Goal: Task Accomplishment & Management: Use online tool/utility

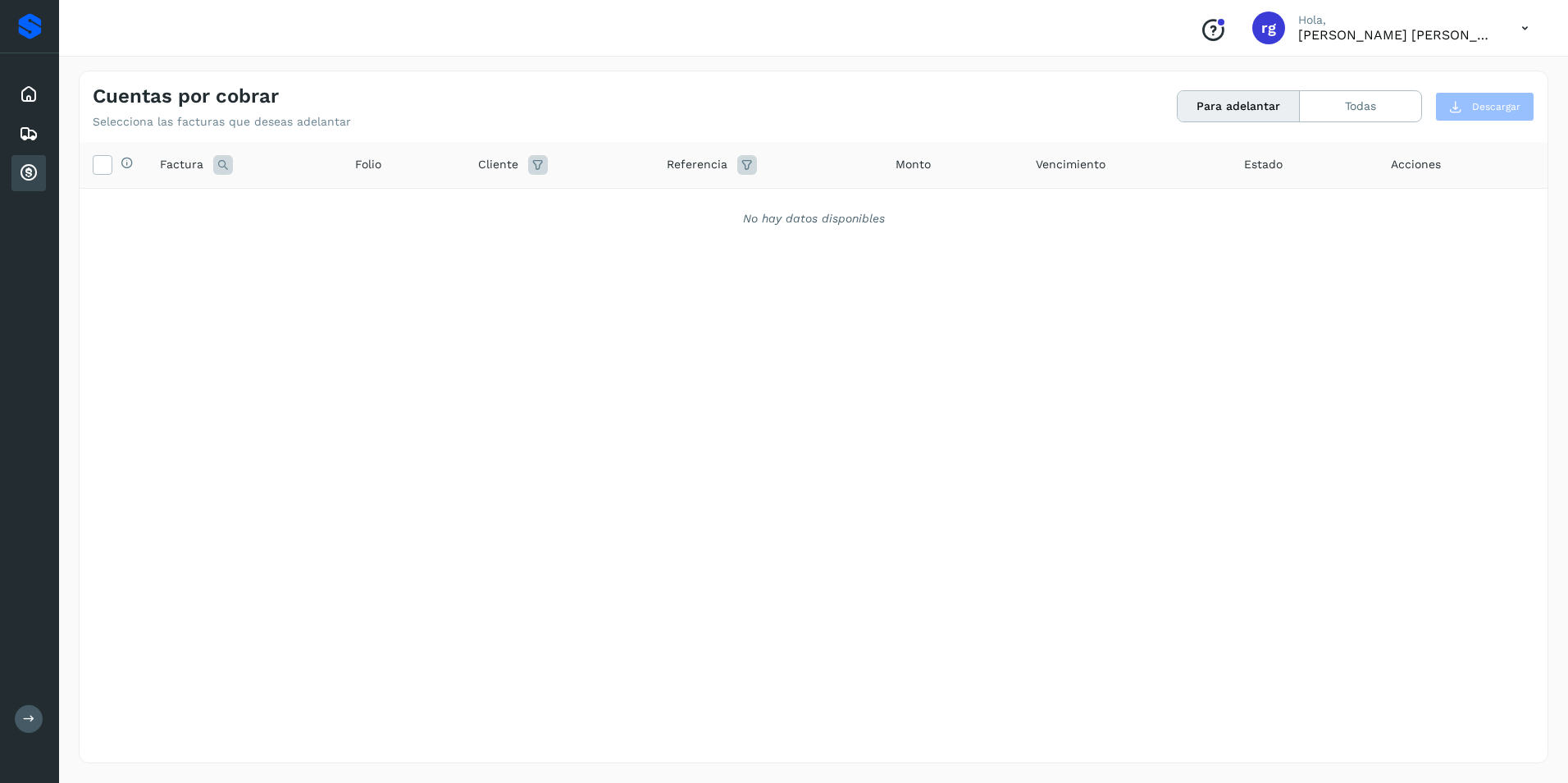
drag, startPoint x: 24, startPoint y: 175, endPoint x: 47, endPoint y: 177, distance: 23.1
click at [24, 176] on icon at bounding box center [28, 172] width 20 height 20
click at [20, 177] on icon at bounding box center [28, 172] width 20 height 20
drag, startPoint x: 31, startPoint y: 180, endPoint x: 26, endPoint y: 187, distance: 8.6
click at [31, 181] on icon at bounding box center [28, 172] width 20 height 20
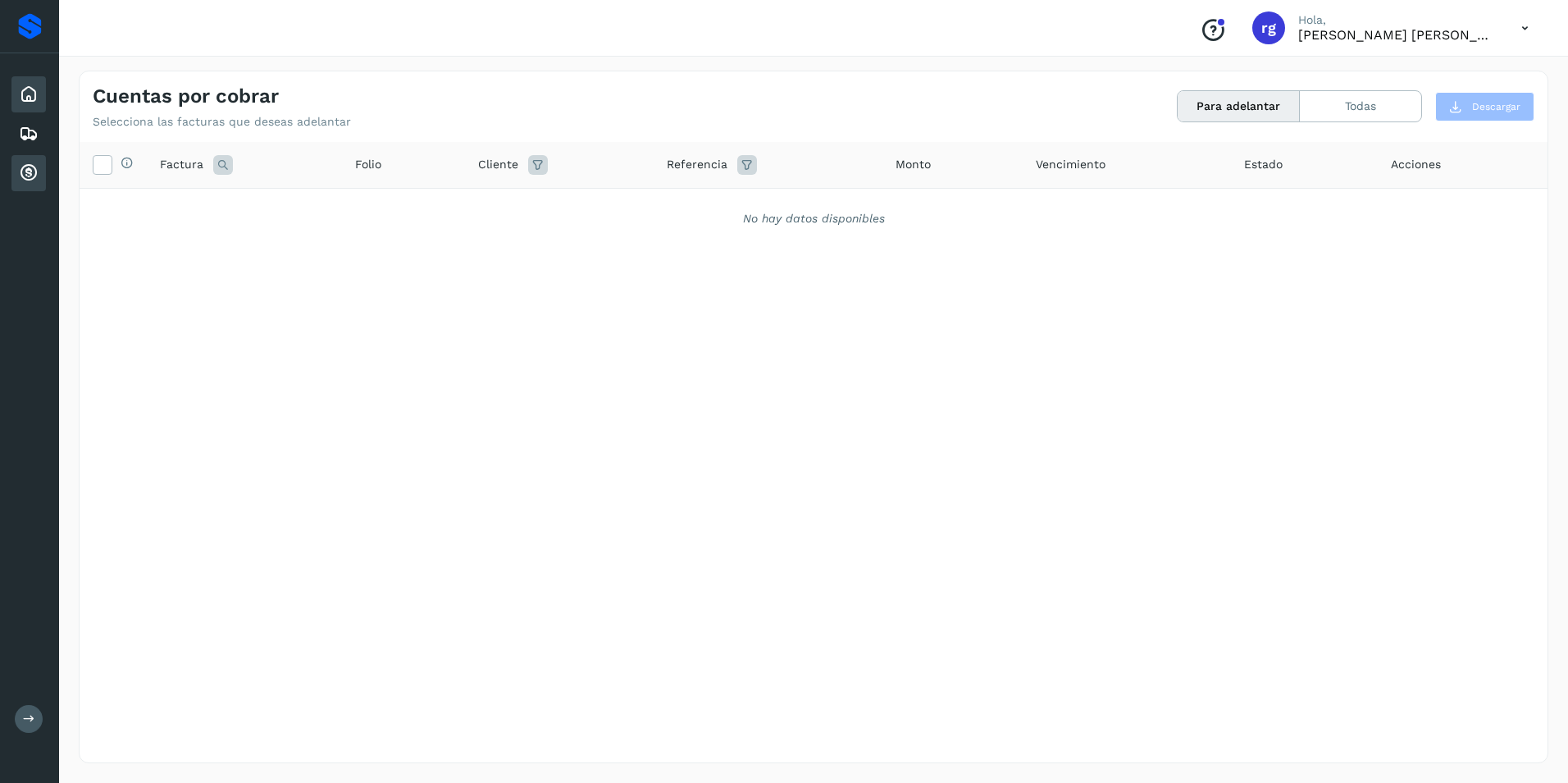
click at [37, 98] on icon at bounding box center [28, 94] width 20 height 20
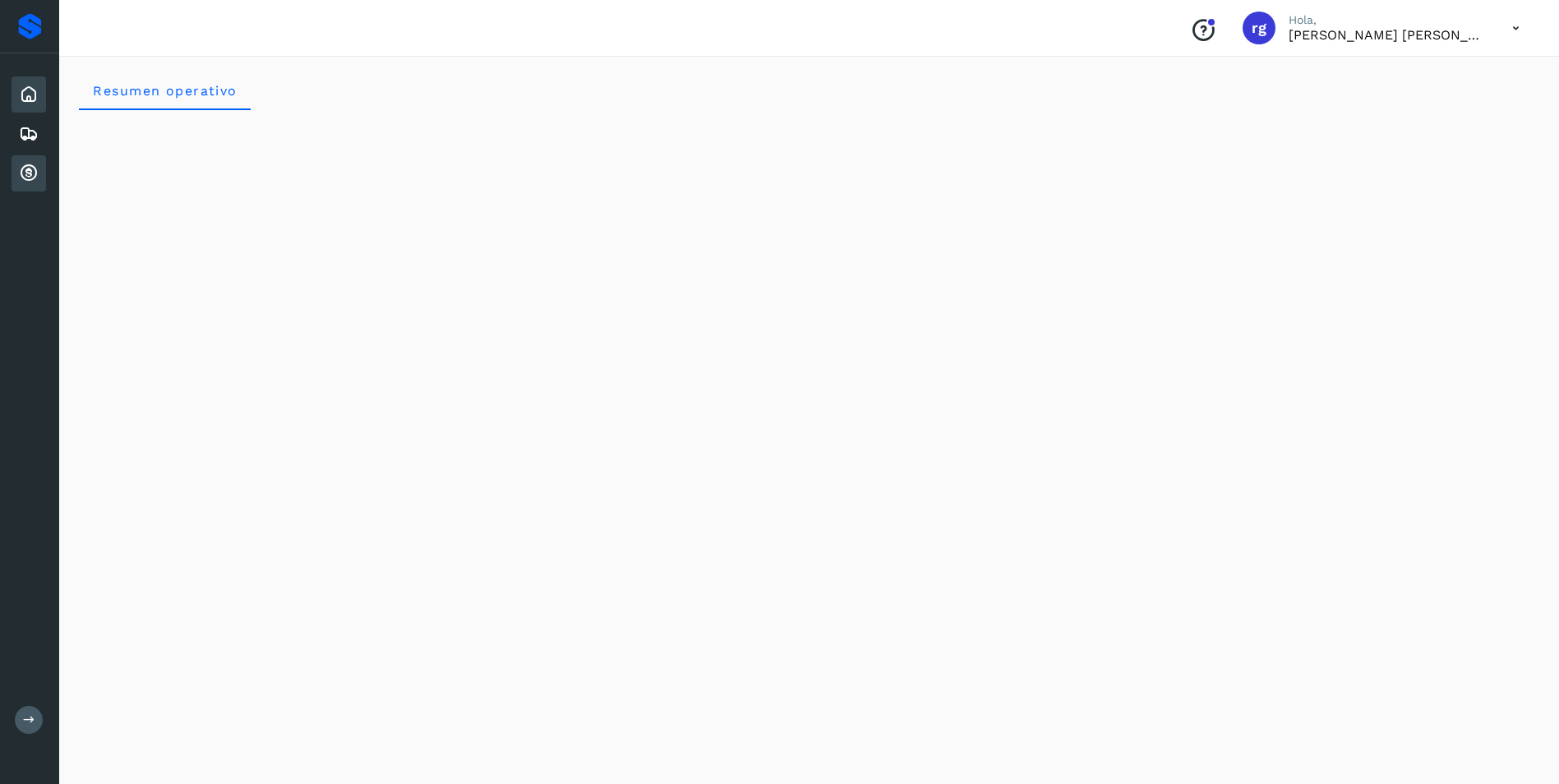
click at [19, 170] on icon at bounding box center [28, 172] width 20 height 20
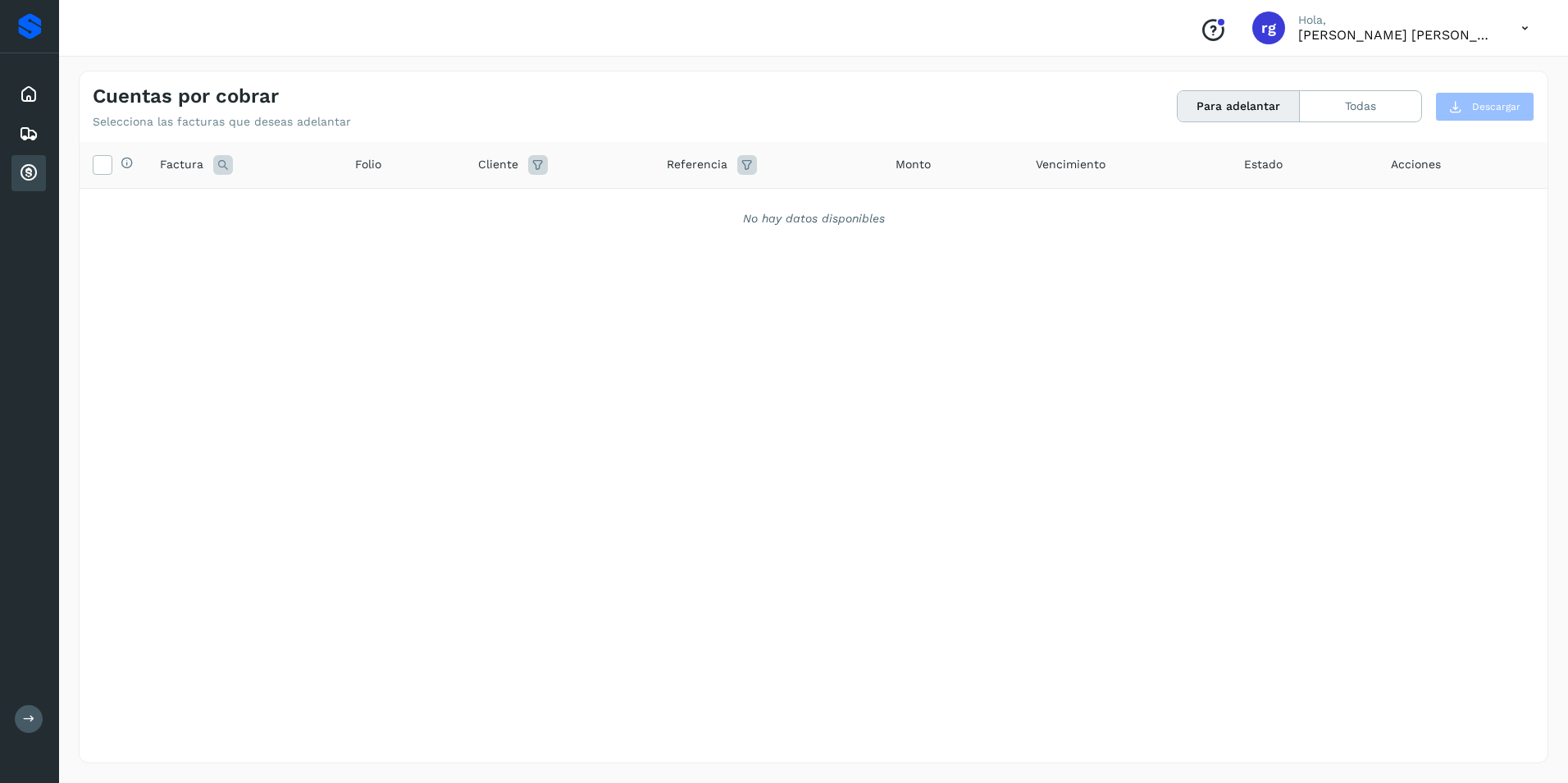
click at [28, 166] on icon at bounding box center [28, 172] width 20 height 20
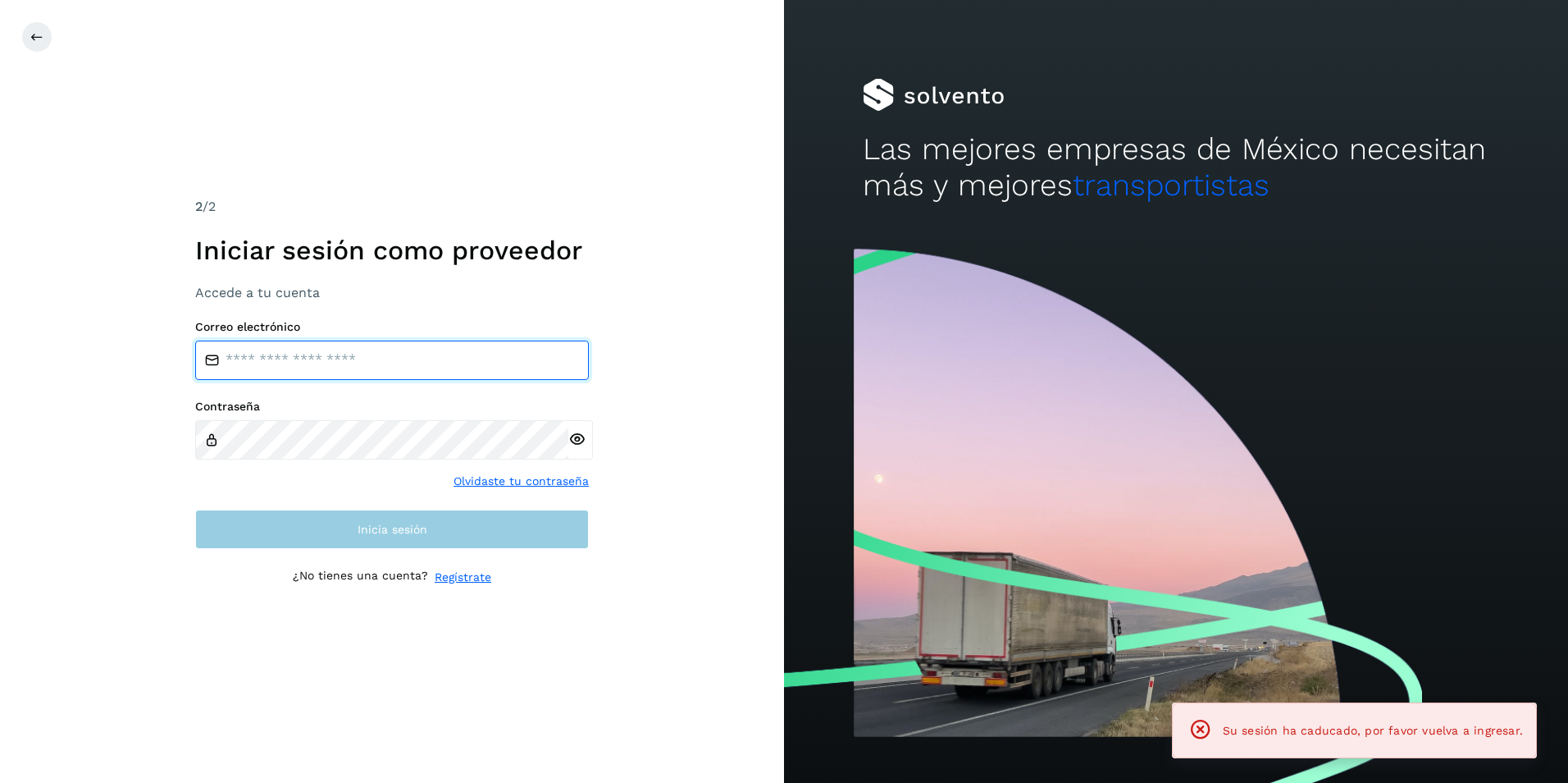
type input "**********"
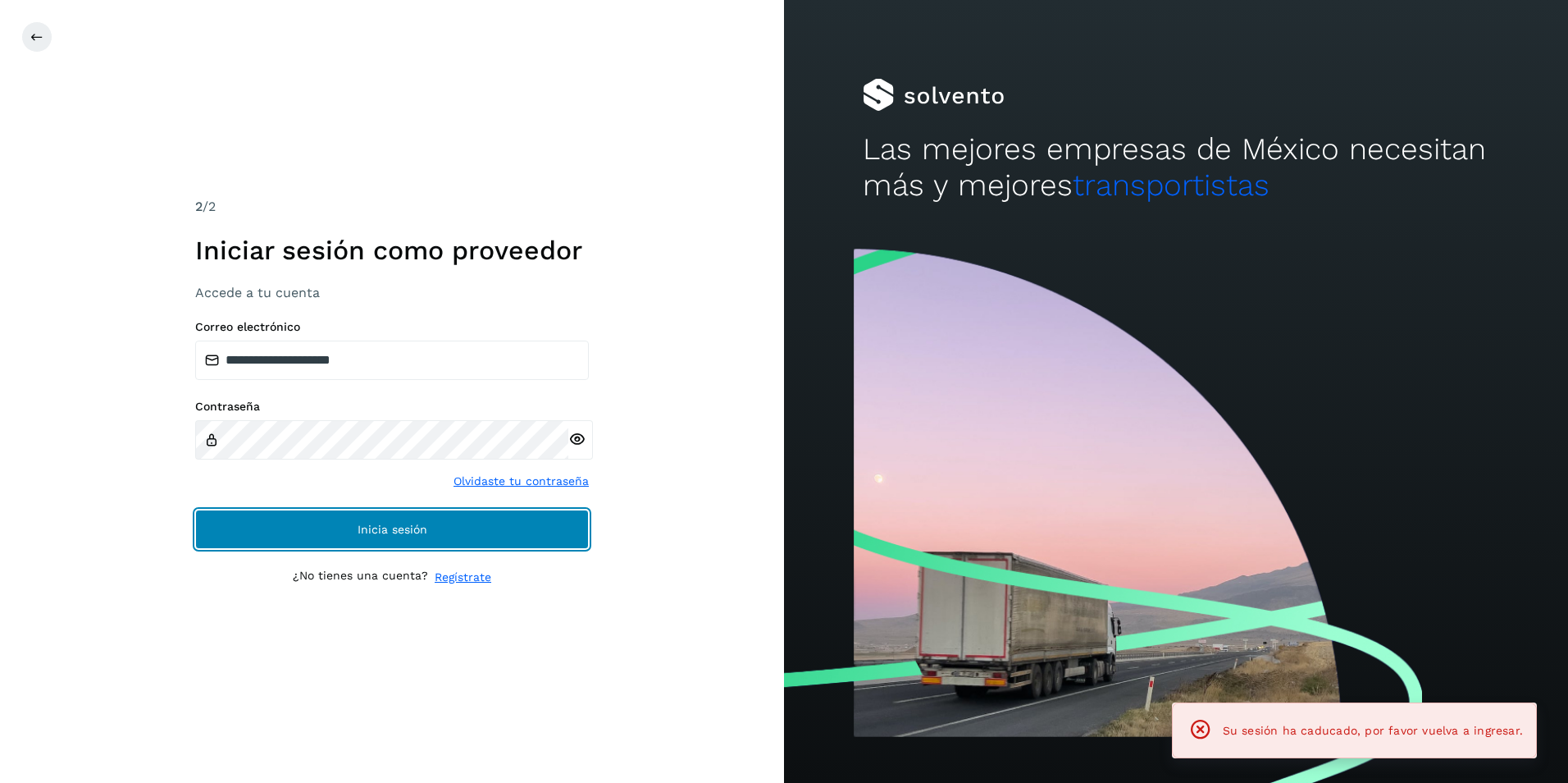
click at [361, 515] on button "Inicia sesión" at bounding box center [391, 529] width 393 height 40
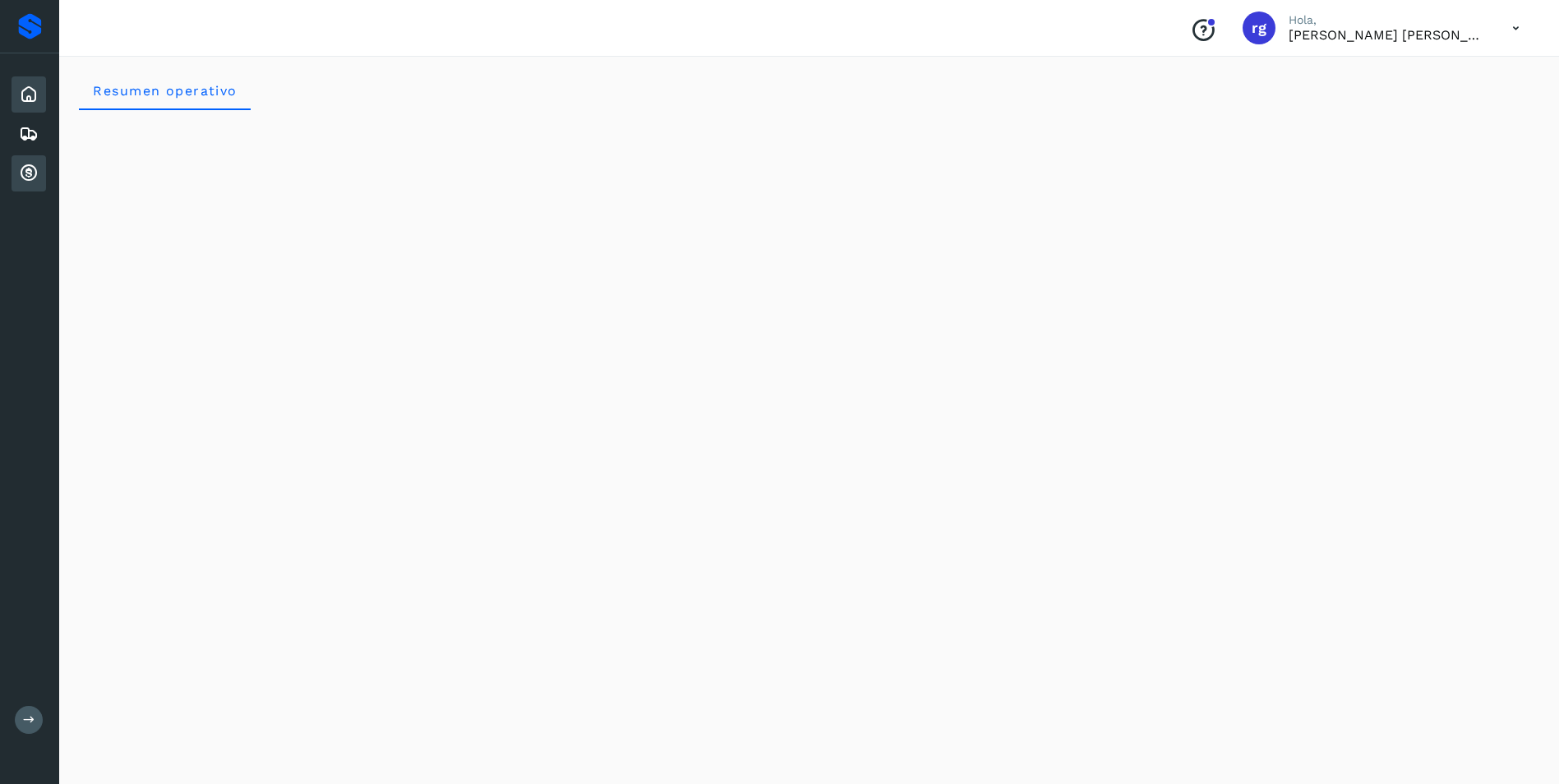
click at [29, 170] on icon at bounding box center [28, 172] width 20 height 20
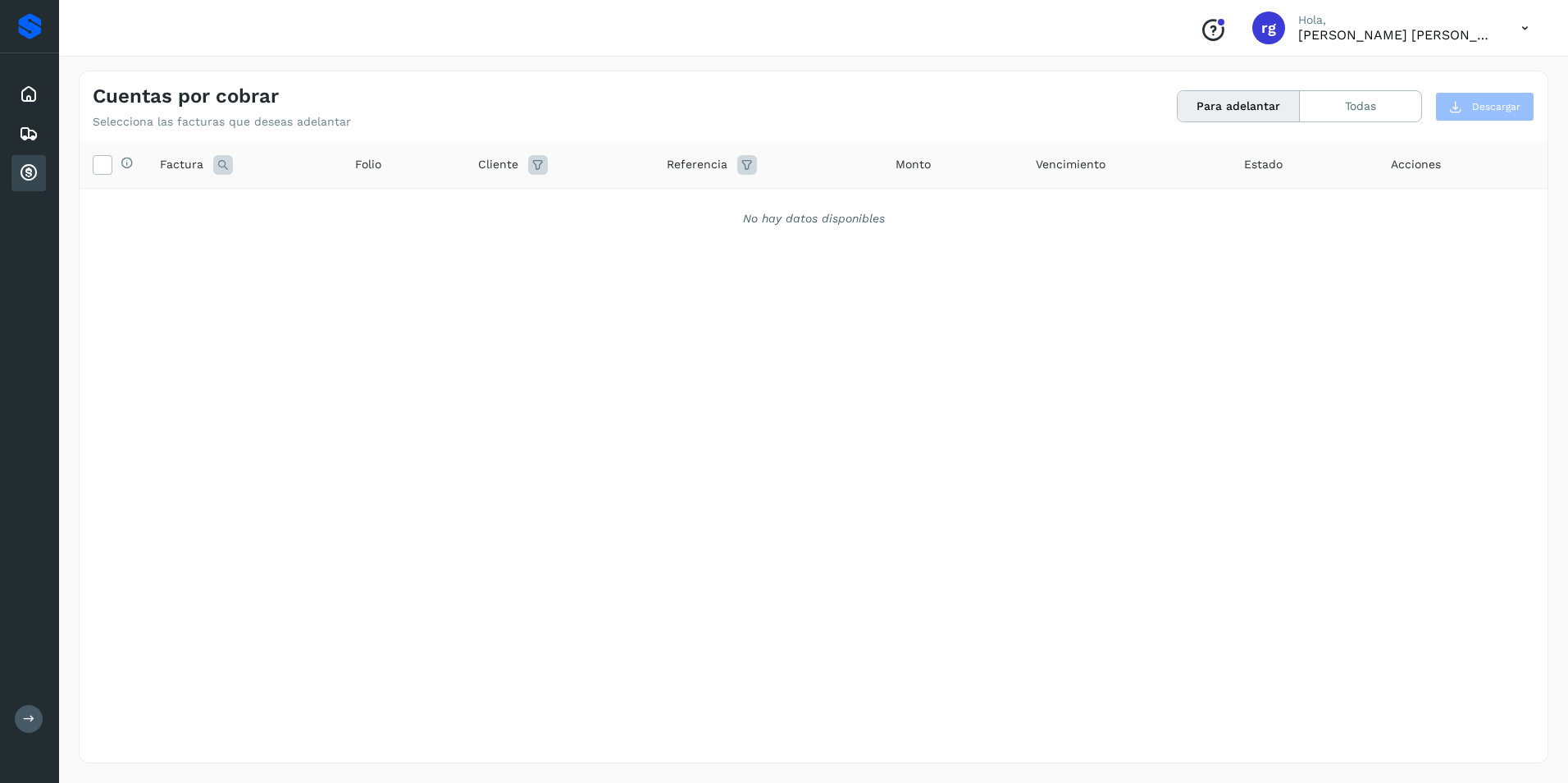
click at [21, 175] on icon at bounding box center [28, 172] width 20 height 20
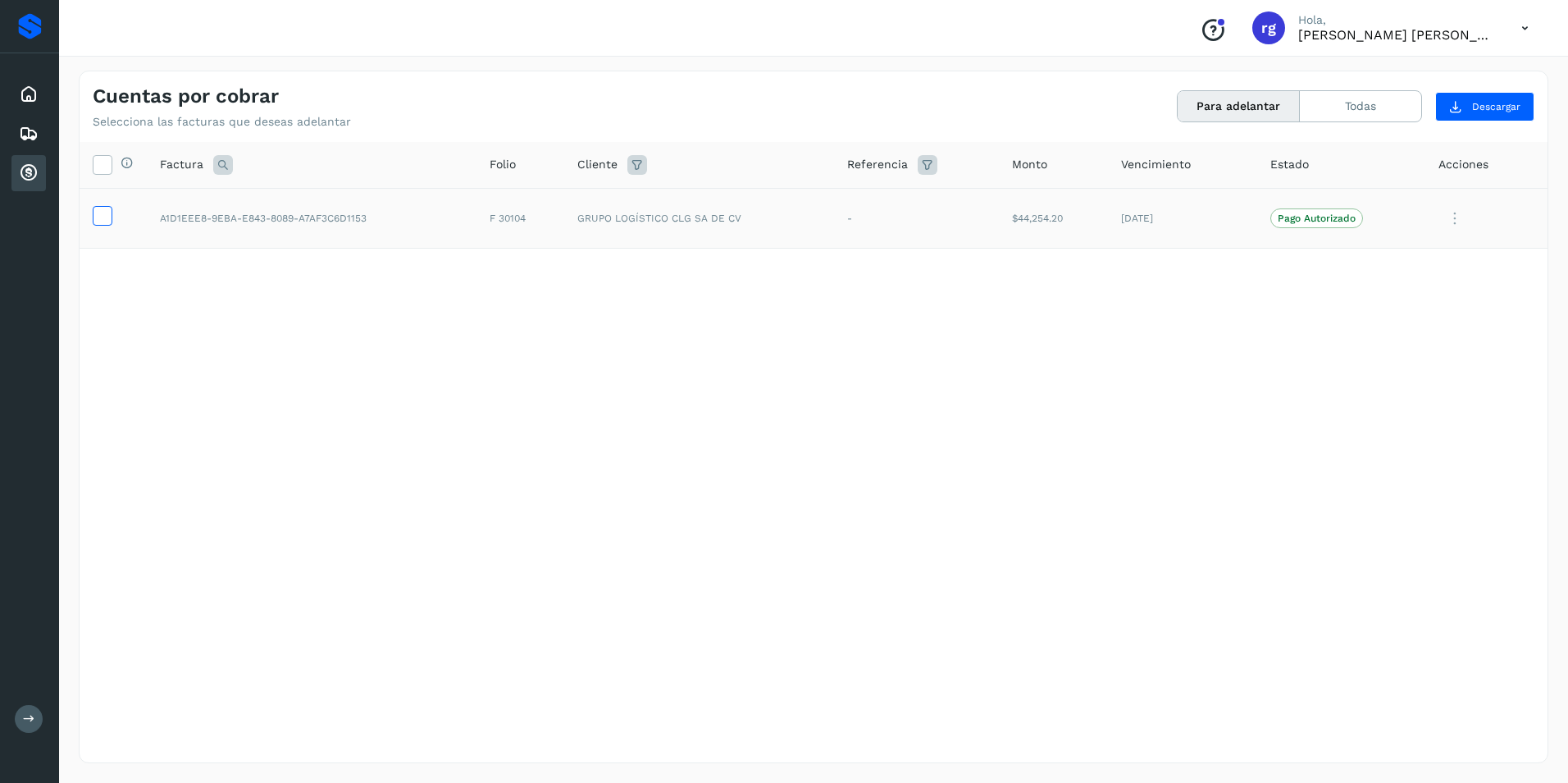
click at [106, 215] on icon at bounding box center [102, 215] width 17 height 17
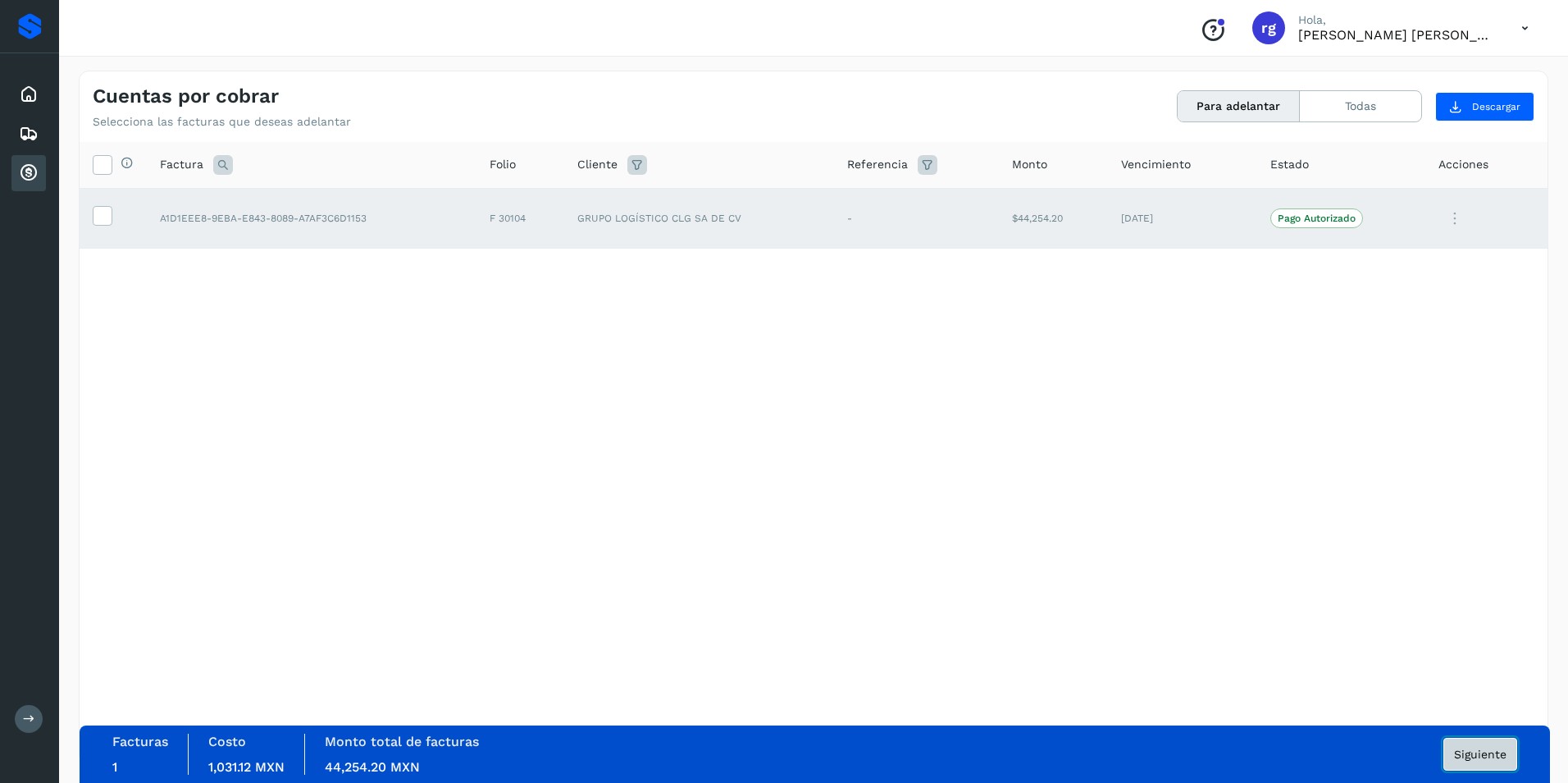
click at [1483, 759] on span "Siguiente" at bounding box center [1481, 754] width 53 height 11
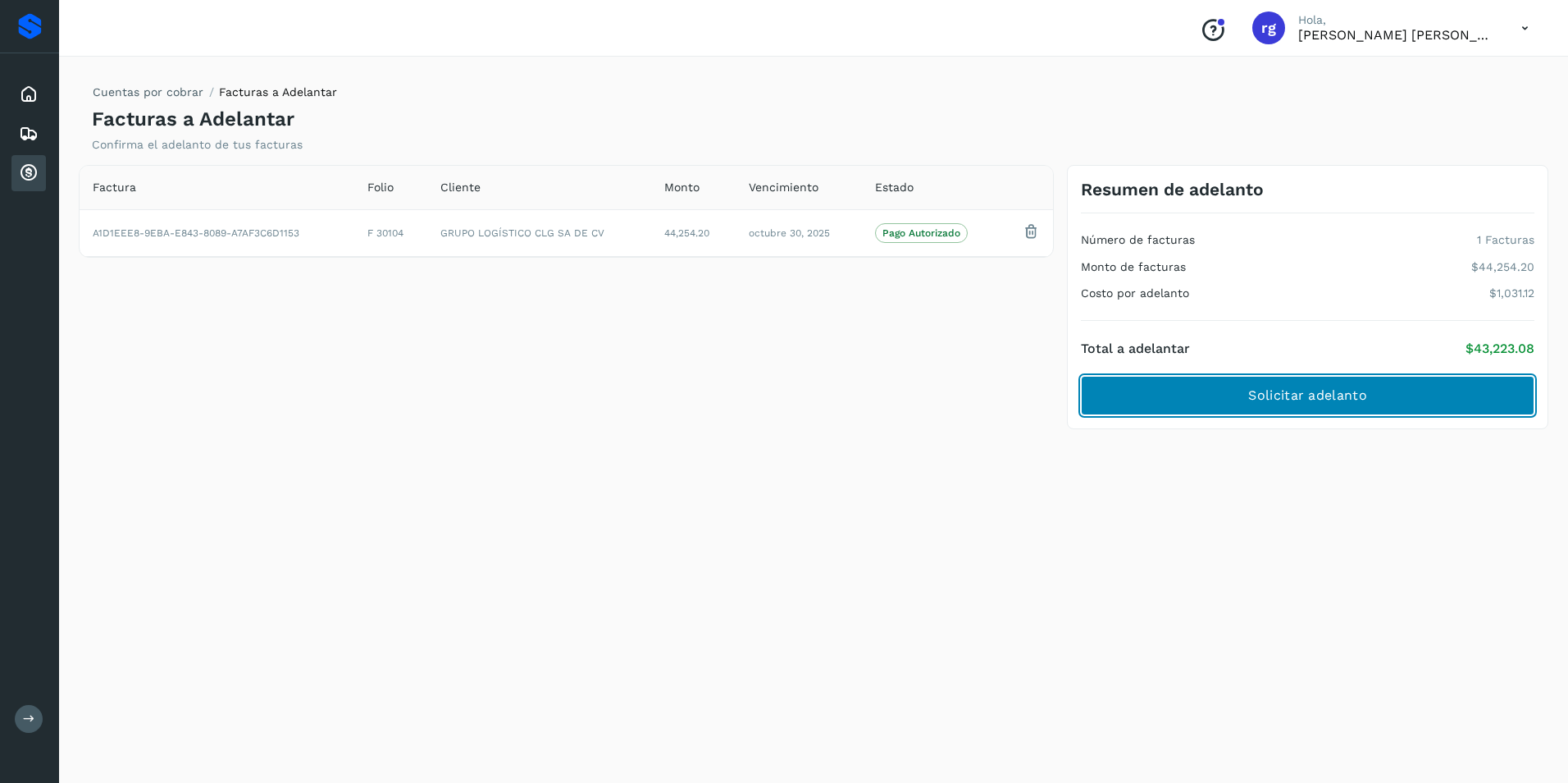
click at [1322, 407] on button "Solicitar adelanto" at bounding box center [1307, 395] width 453 height 40
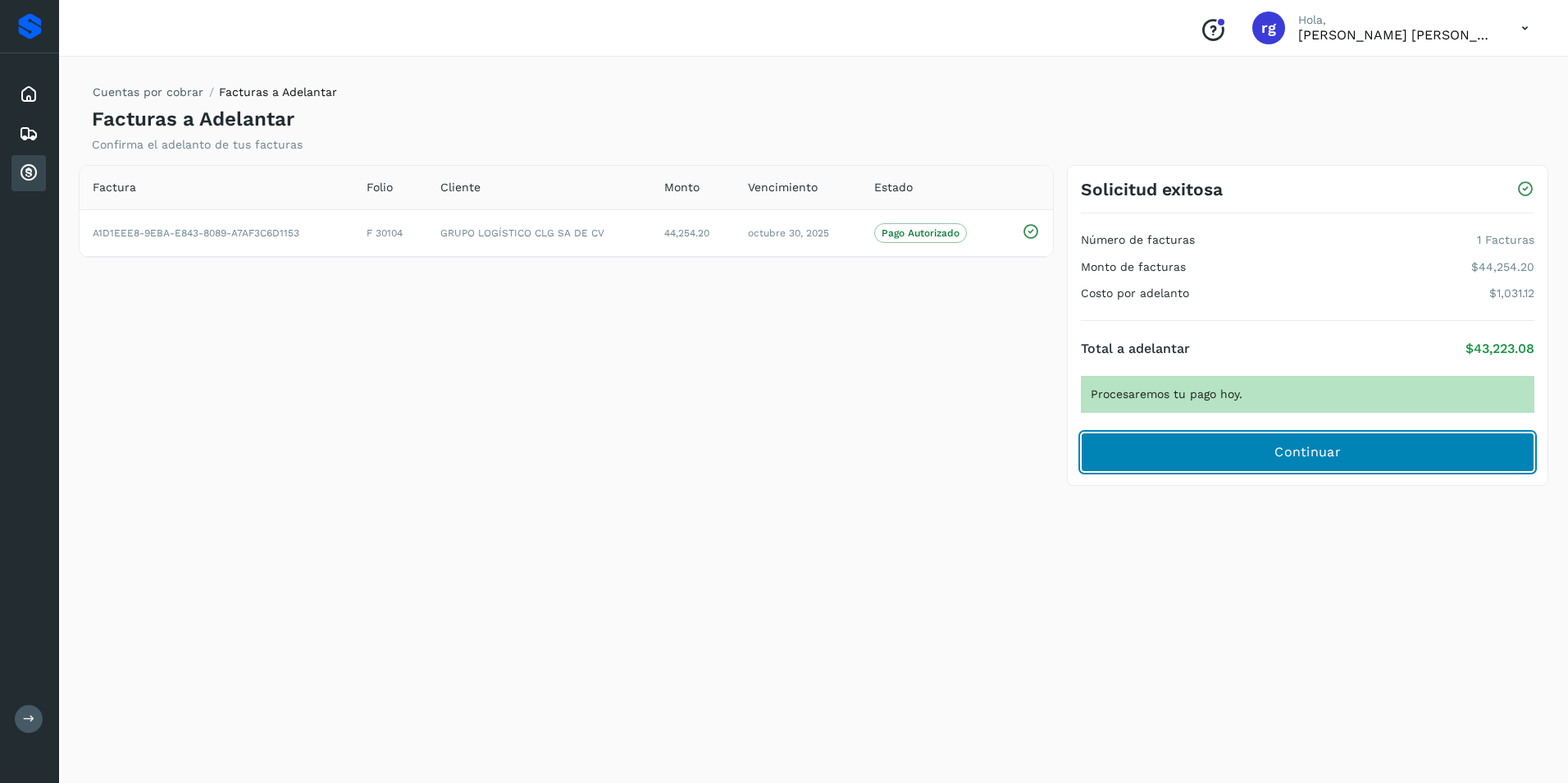
click at [1352, 450] on button "Continuar" at bounding box center [1307, 452] width 453 height 40
